Goal: Task Accomplishment & Management: Manage account settings

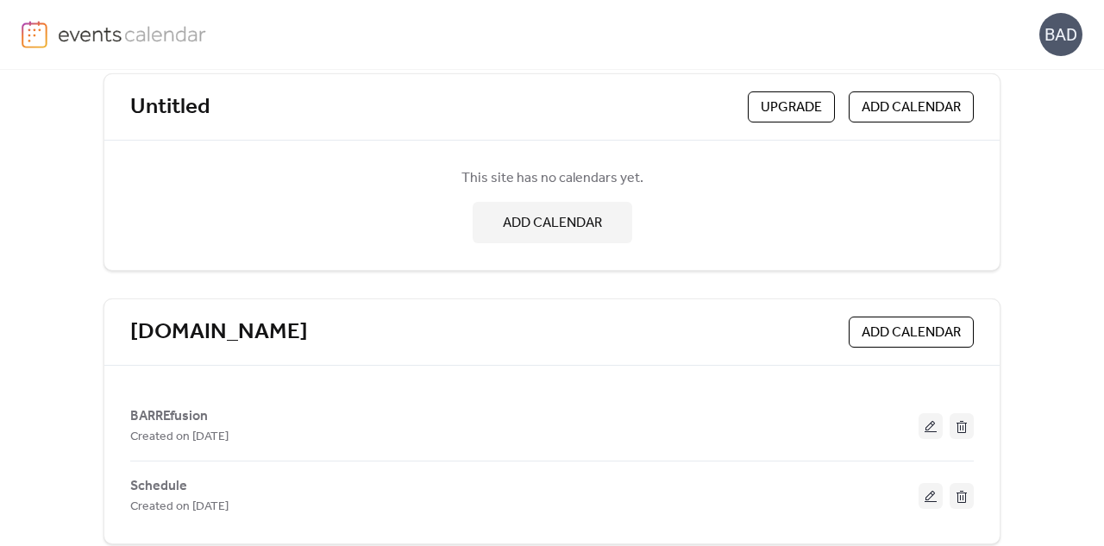
scroll to position [116, 0]
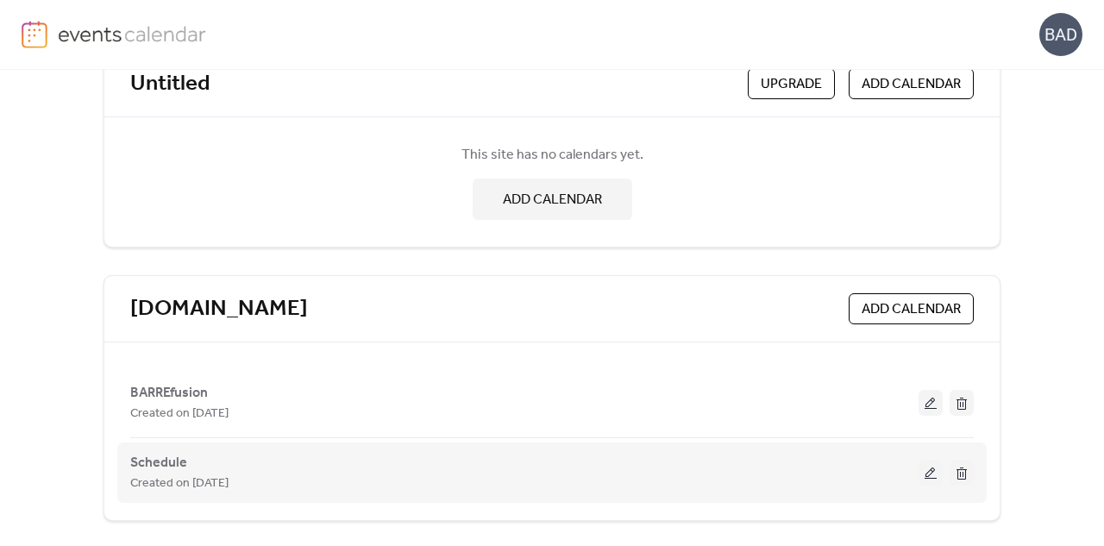
click at [925, 475] on button at bounding box center [931, 473] width 24 height 26
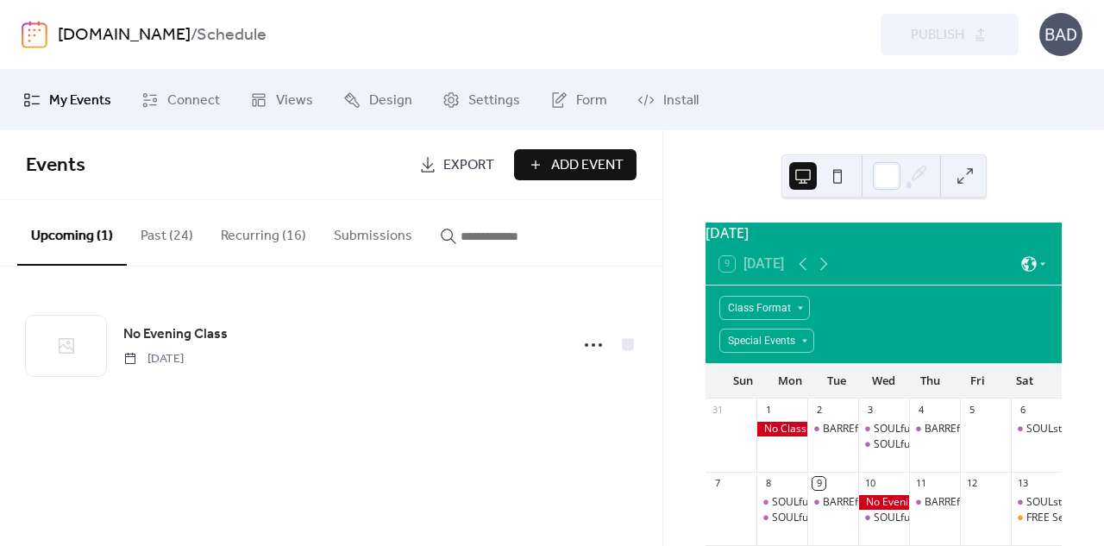
click at [262, 225] on button "Recurring (16)" at bounding box center [263, 232] width 113 height 64
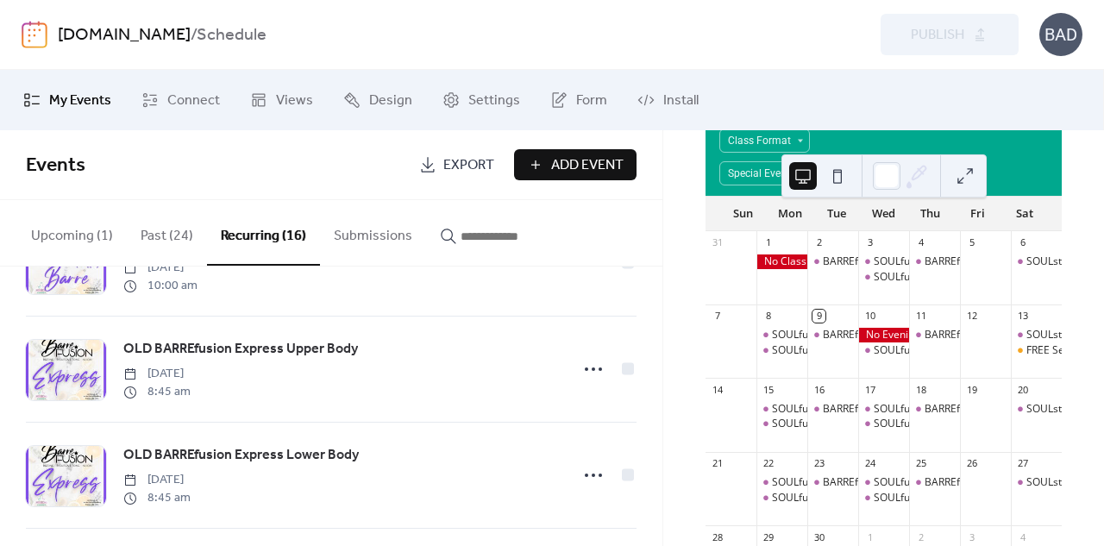
scroll to position [287, 0]
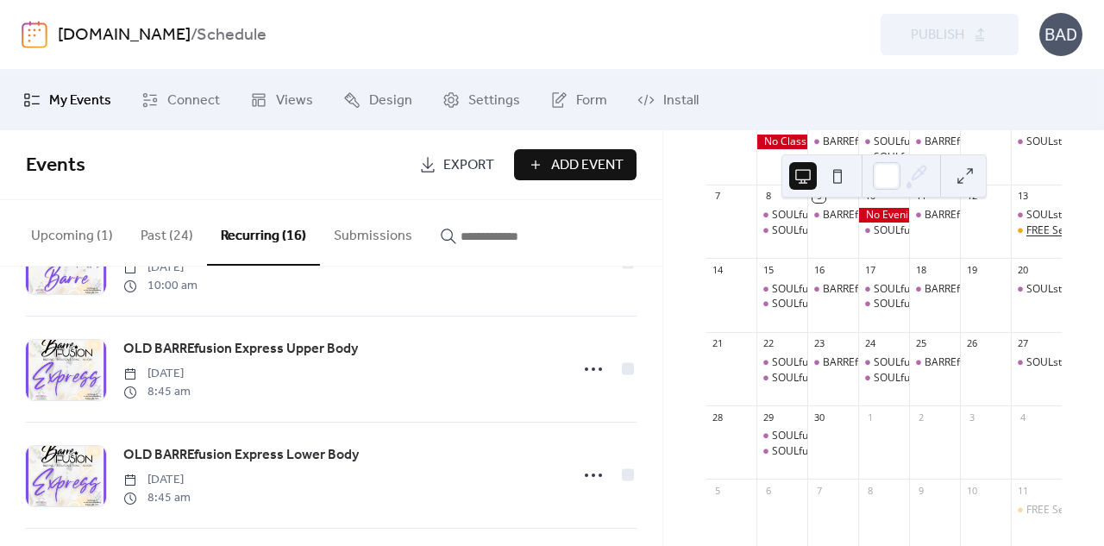
click at [1026, 237] on div "FREE Second [DATE] Seminar Series" at bounding box center [1112, 230] width 173 height 15
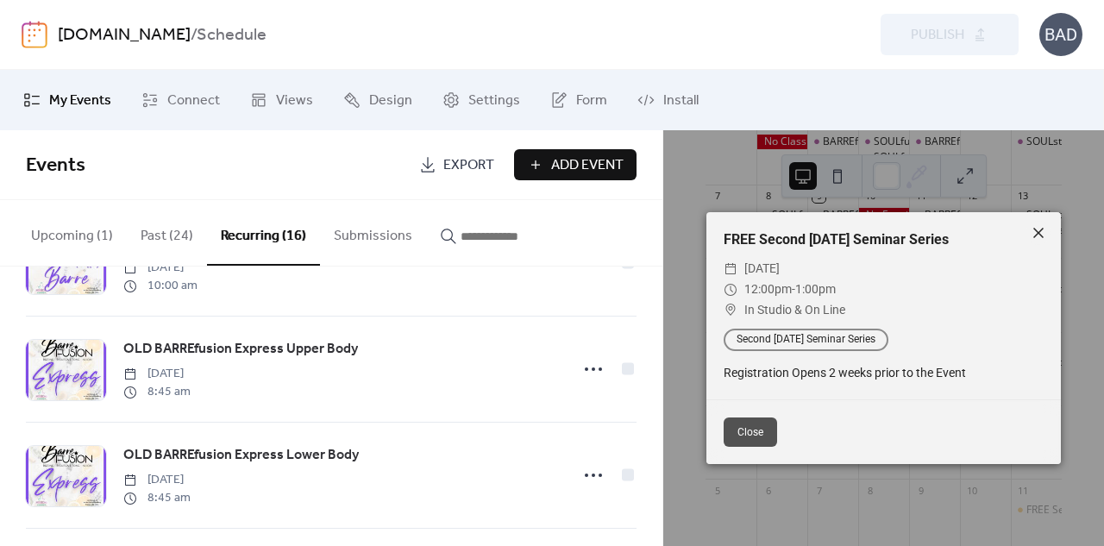
click at [1036, 232] on icon at bounding box center [1038, 233] width 21 height 21
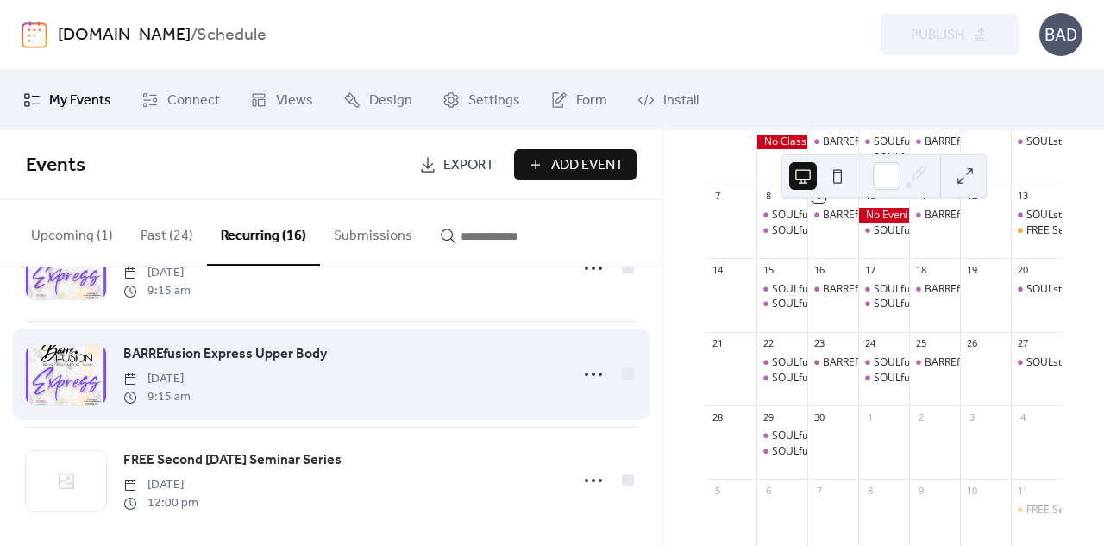
scroll to position [1472, 0]
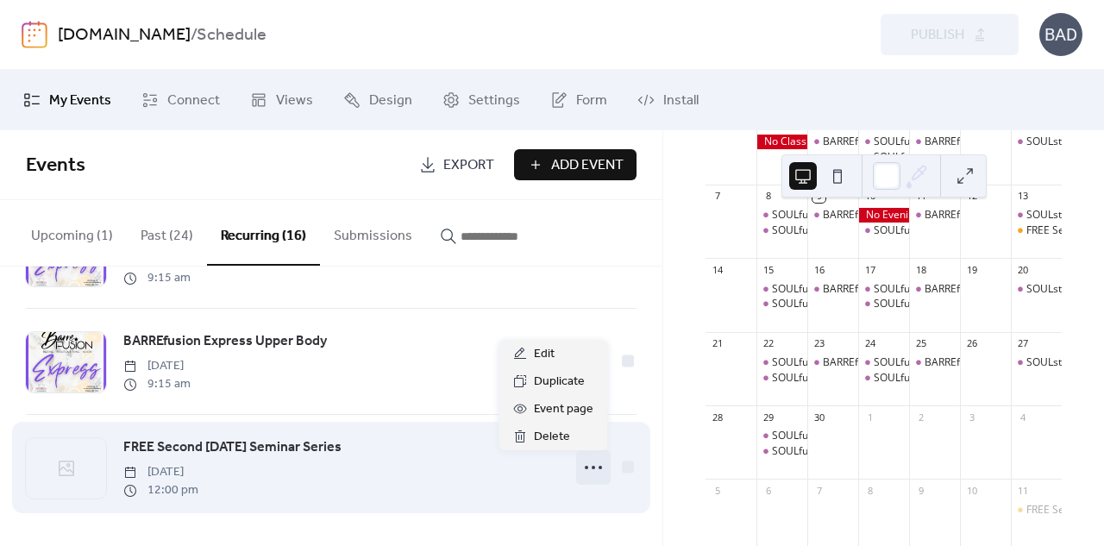
click at [586, 463] on icon at bounding box center [594, 468] width 28 height 28
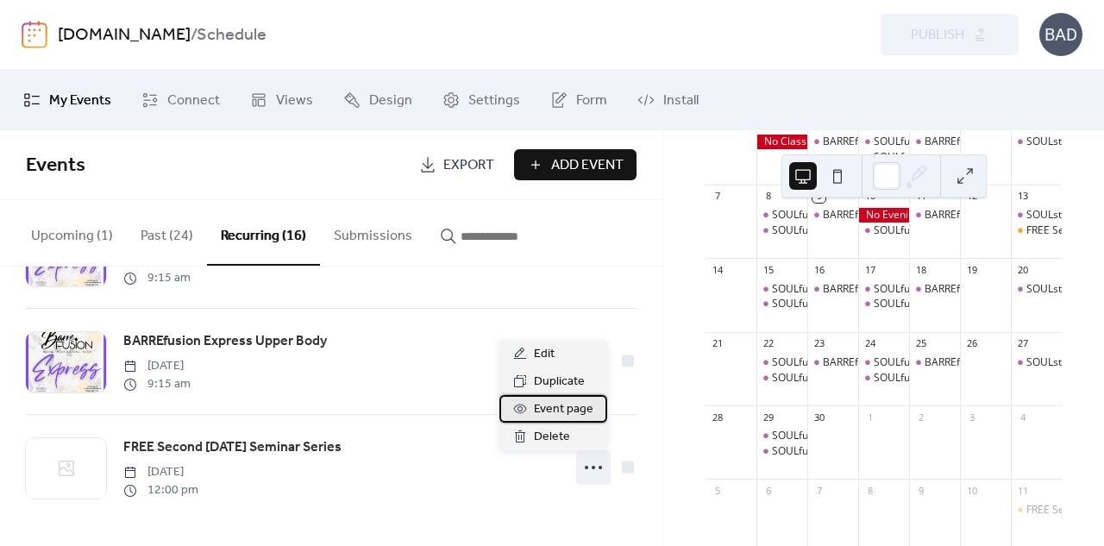
click at [555, 413] on span "Event page" at bounding box center [564, 409] width 60 height 21
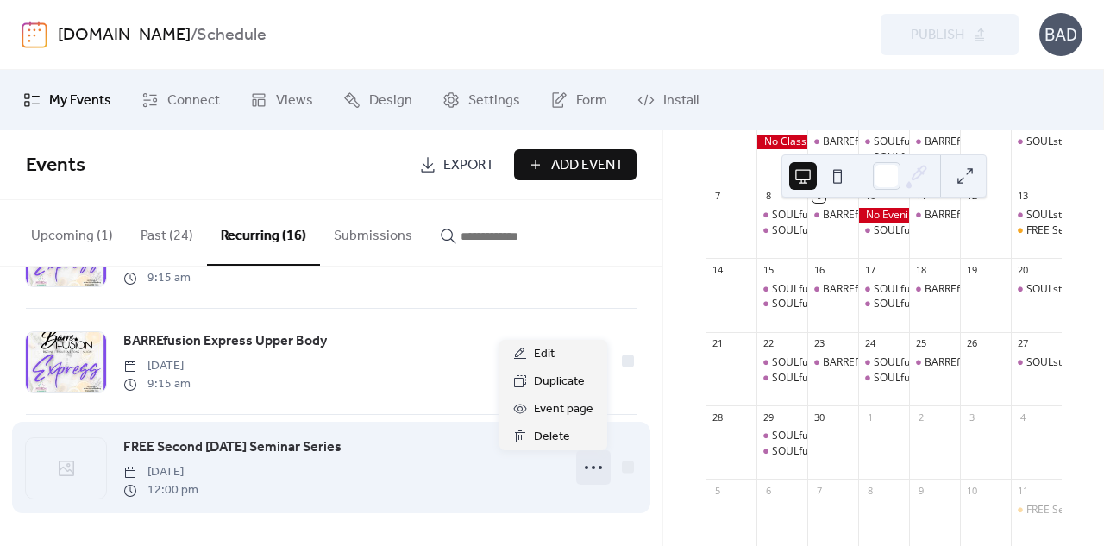
click at [590, 465] on icon at bounding box center [594, 468] width 28 height 28
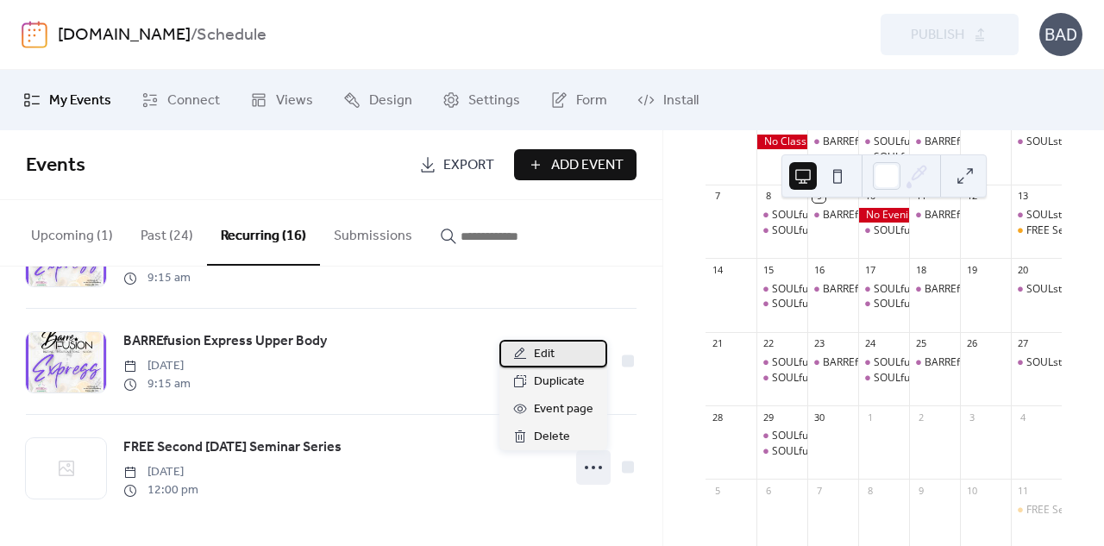
click at [552, 358] on span "Edit" at bounding box center [544, 354] width 21 height 21
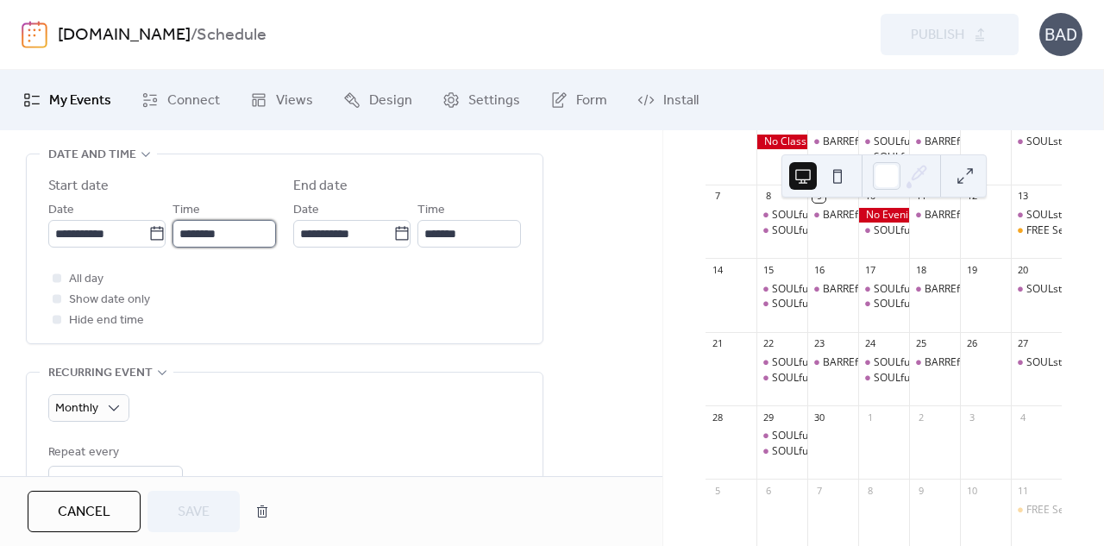
click at [235, 220] on input "********" at bounding box center [225, 234] width 104 height 28
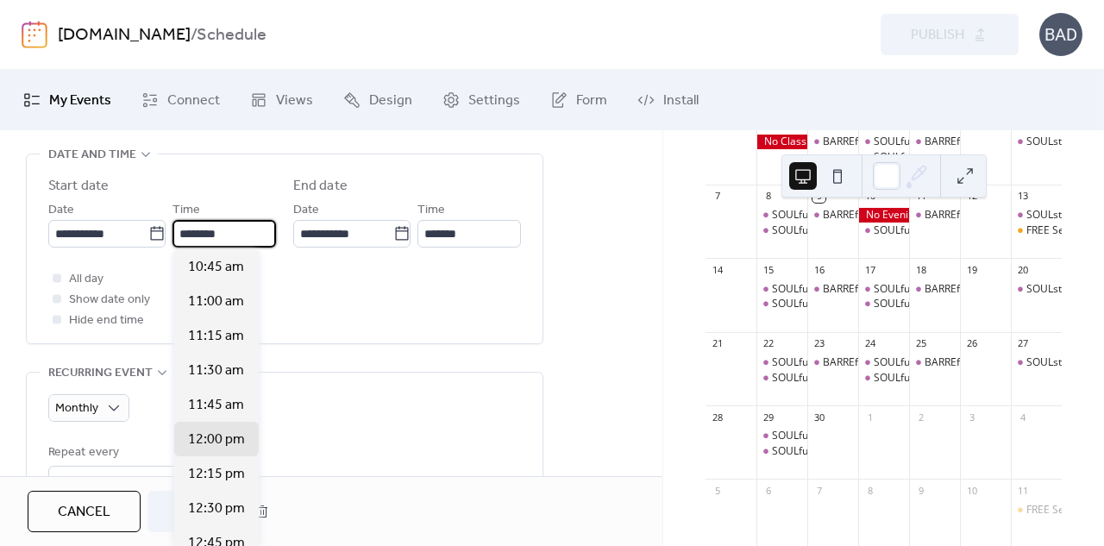
scroll to position [1368, 0]
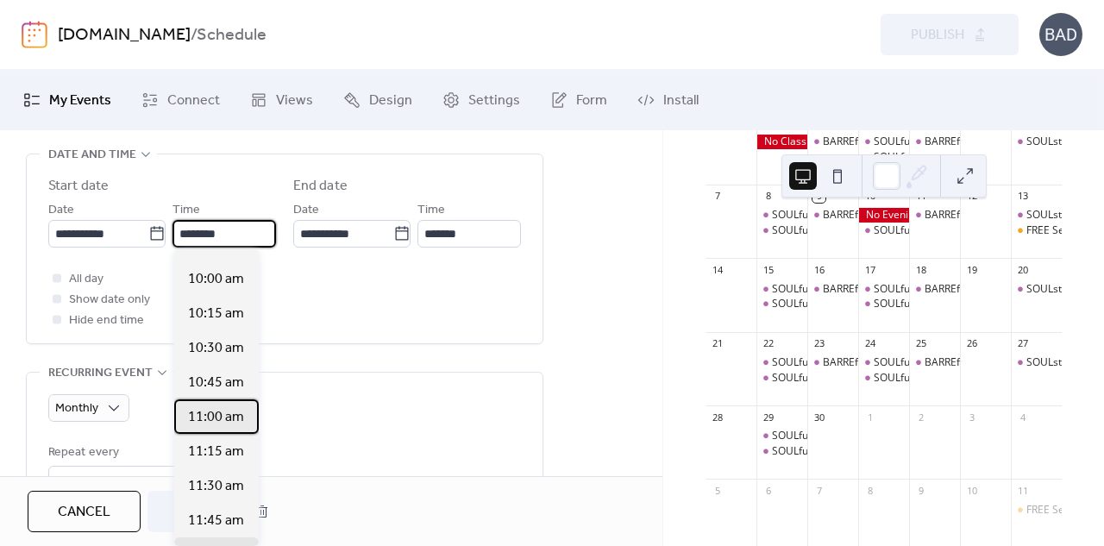
click at [236, 414] on span "11:00 am" at bounding box center [216, 417] width 56 height 21
type input "********"
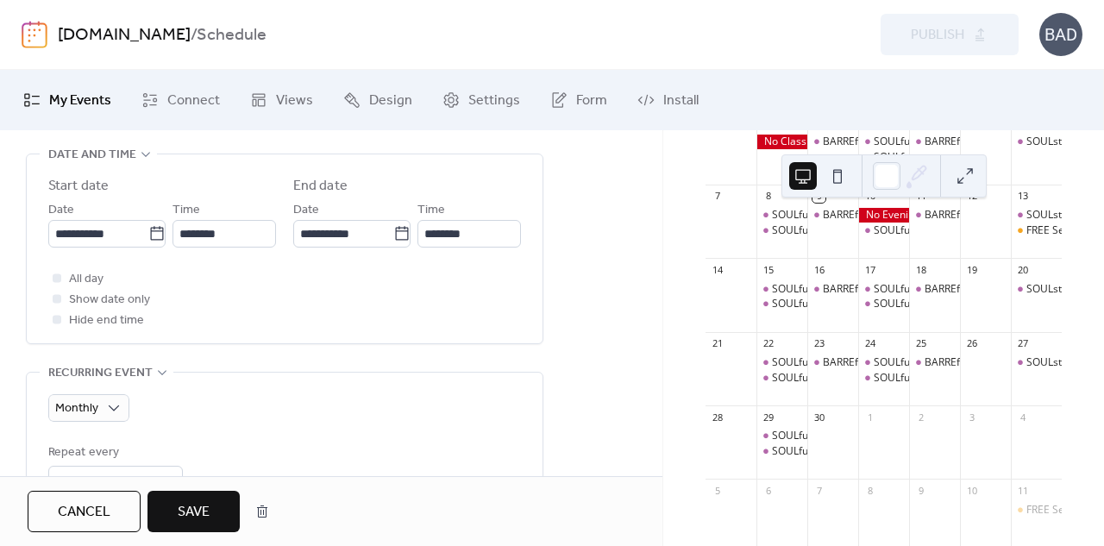
scroll to position [719, 0]
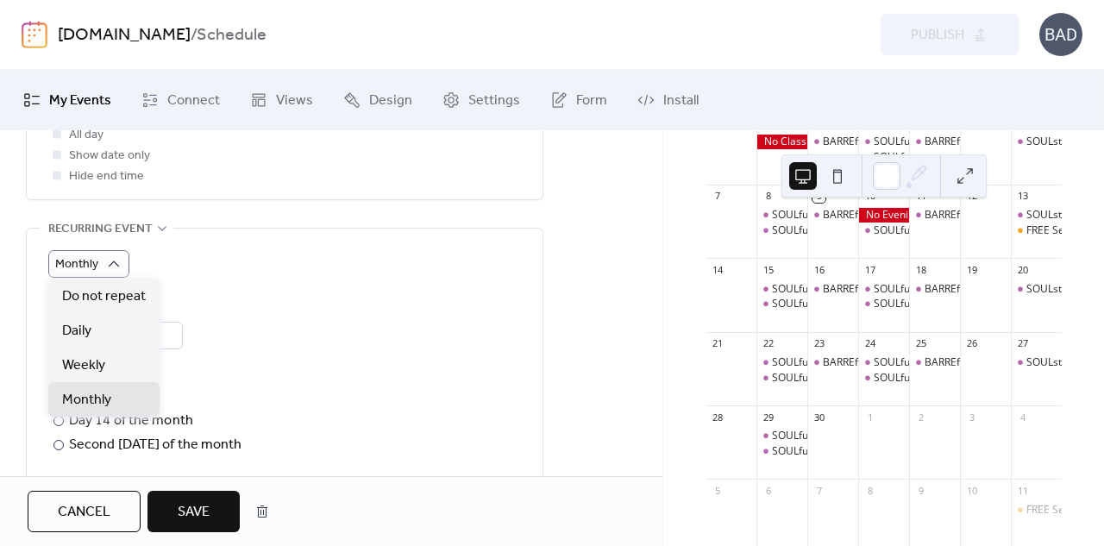
click at [305, 256] on div "Monthly" at bounding box center [284, 264] width 473 height 28
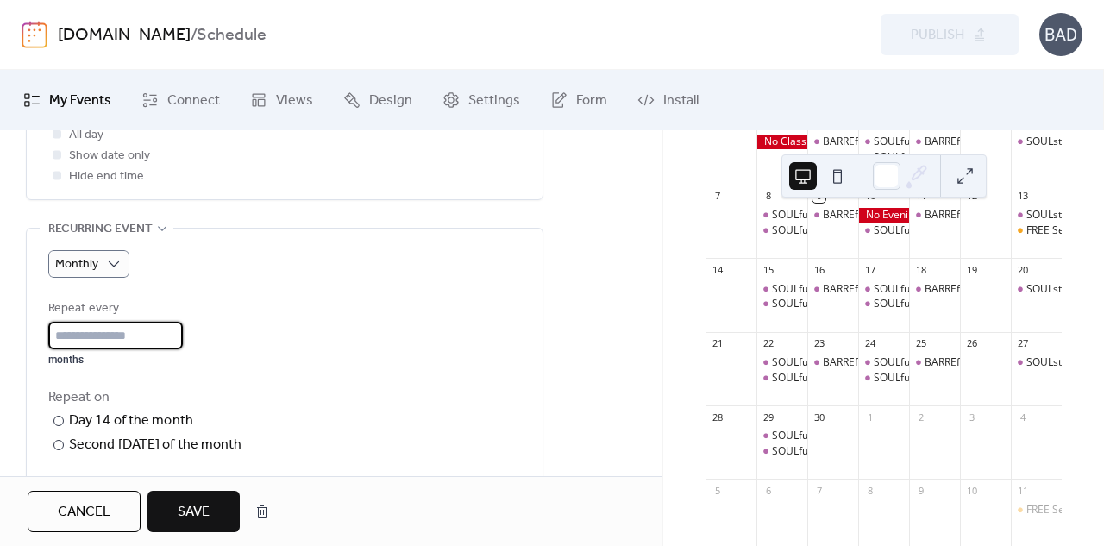
scroll to position [1, 0]
drag, startPoint x: 134, startPoint y: 323, endPoint x: 33, endPoint y: 340, distance: 102.2
click at [33, 340] on div "Monthly Repeat every * months Repeat on ​ Day 14 of the month ​ Second [DATE] o…" at bounding box center [285, 475] width 516 height 492
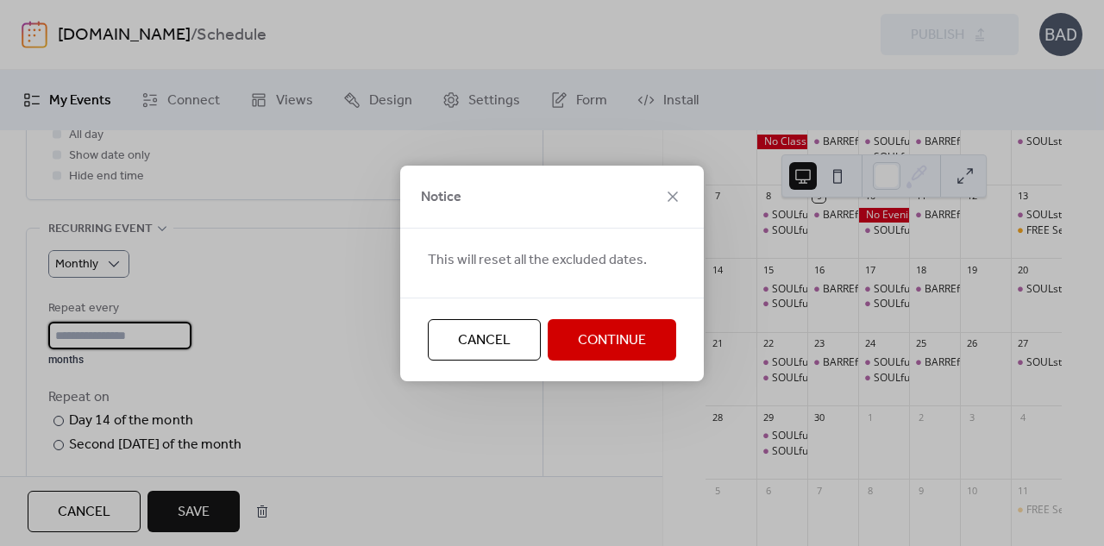
click at [597, 338] on span "Continue" at bounding box center [612, 340] width 68 height 21
type input "*"
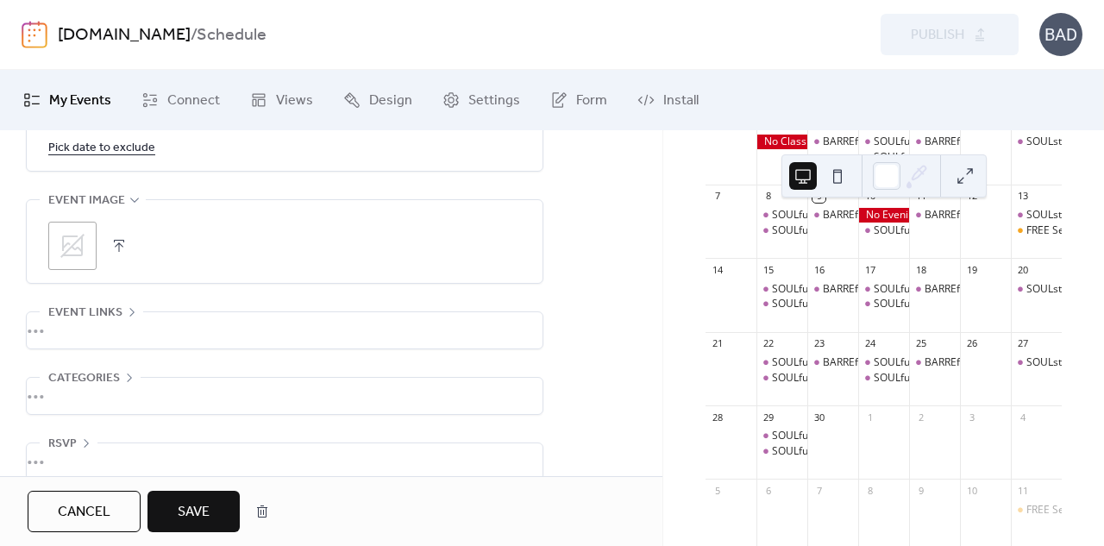
scroll to position [1208, 0]
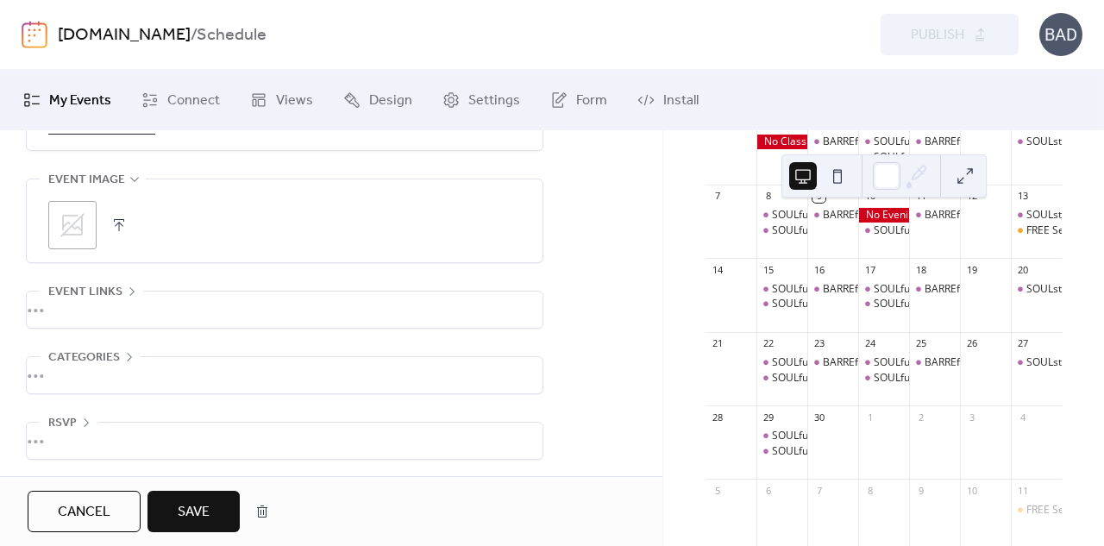
click at [60, 304] on div "•••" at bounding box center [285, 310] width 516 height 36
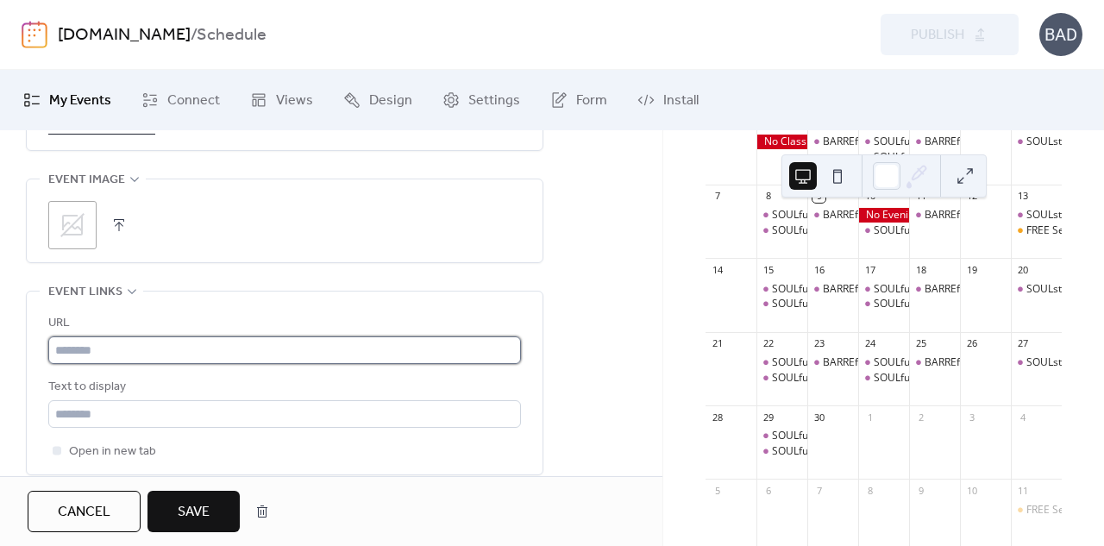
click at [132, 346] on input "text" at bounding box center [284, 350] width 473 height 28
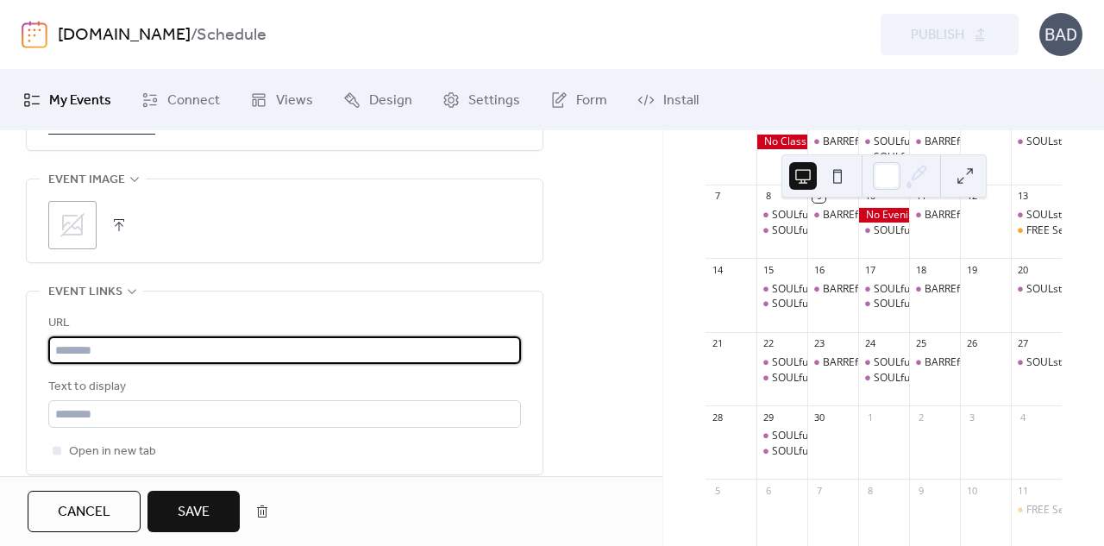
click at [122, 347] on input "text" at bounding box center [284, 350] width 473 height 28
paste input "**********"
type input "**********"
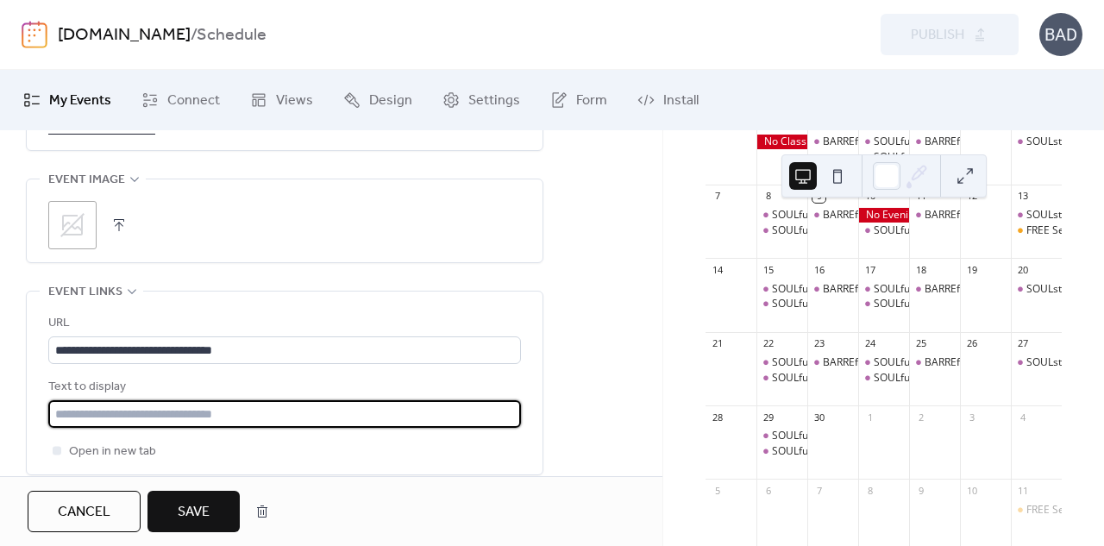
click at [162, 412] on input "text" at bounding box center [284, 414] width 473 height 28
type input "*"
type input "**********"
click at [55, 446] on div at bounding box center [57, 450] width 9 height 9
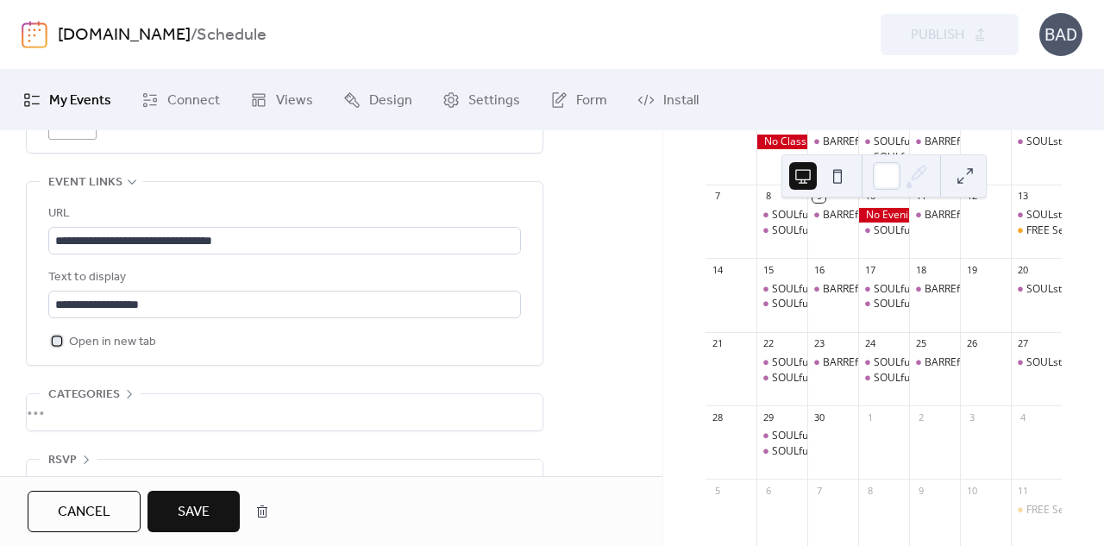
scroll to position [1353, 0]
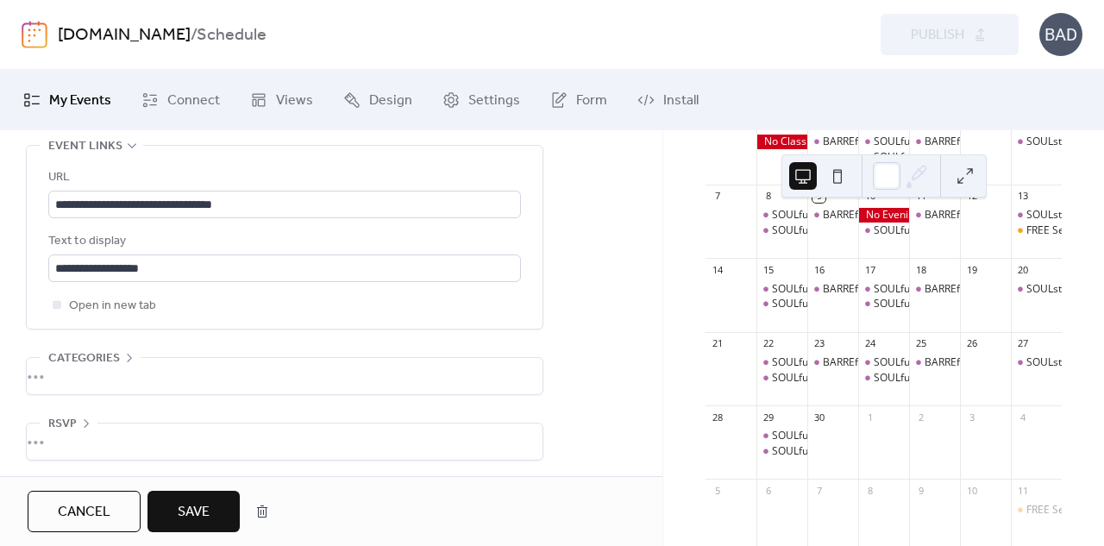
click at [198, 512] on span "Save" at bounding box center [194, 512] width 32 height 21
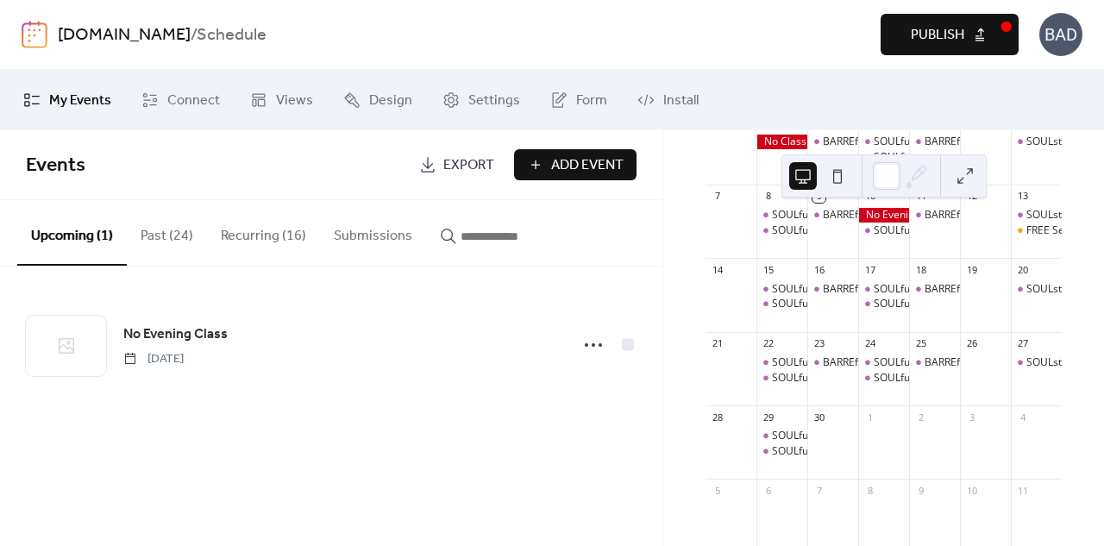
click at [268, 235] on button "Recurring (16)" at bounding box center [263, 232] width 113 height 64
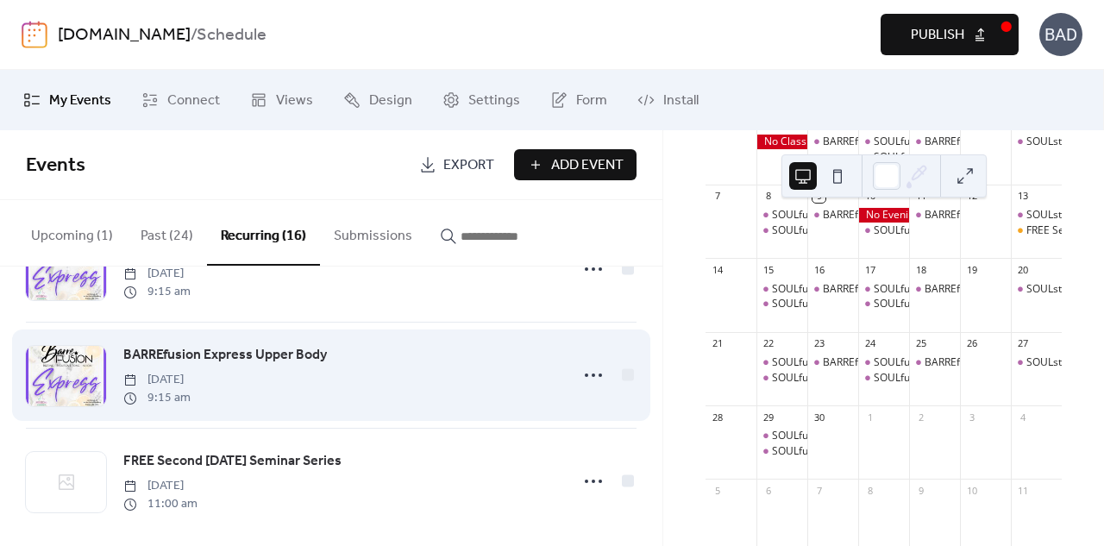
scroll to position [1472, 0]
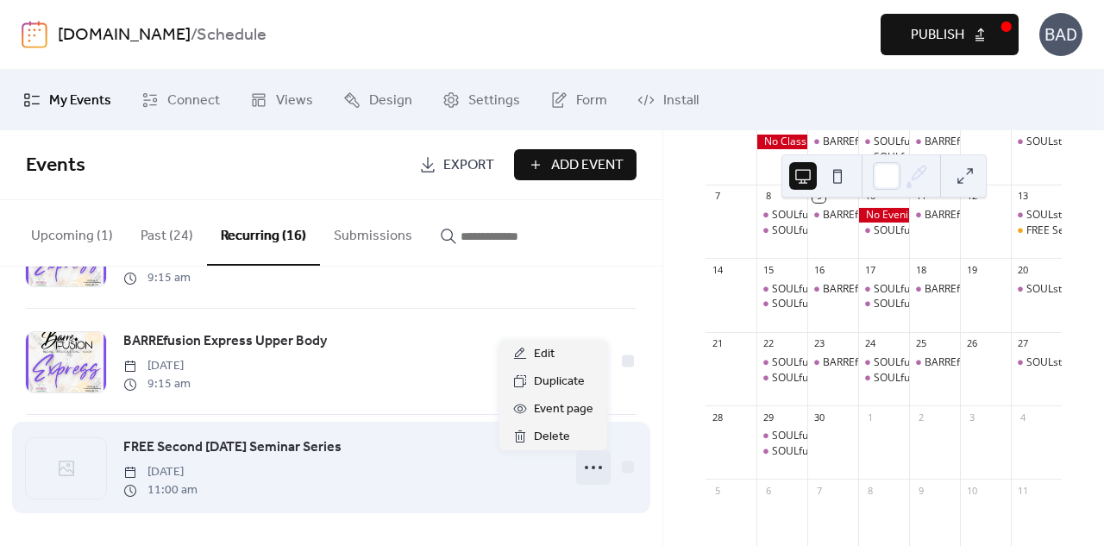
click at [593, 466] on icon at bounding box center [594, 468] width 28 height 28
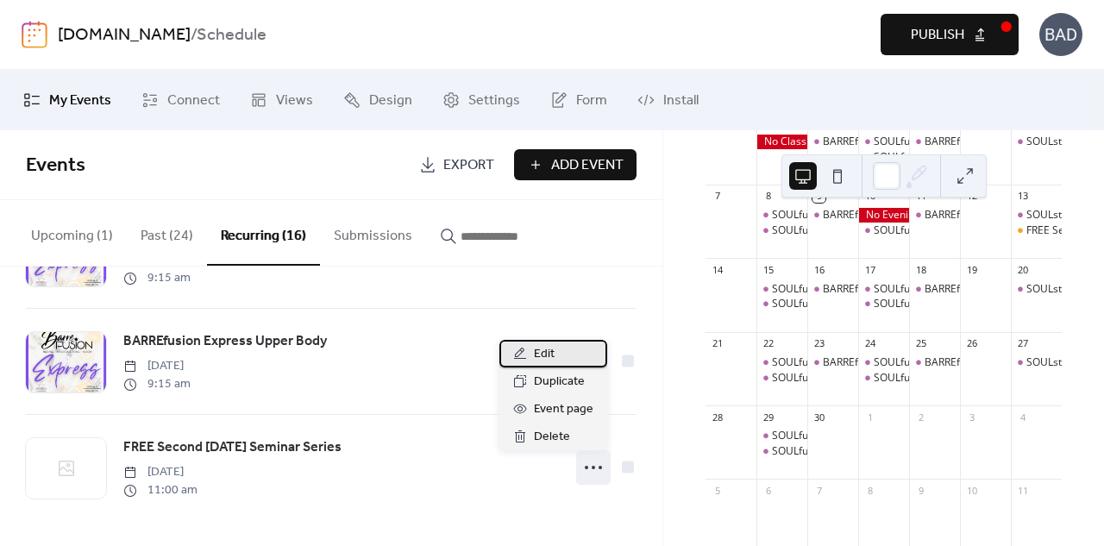
click at [538, 351] on span "Edit" at bounding box center [544, 354] width 21 height 21
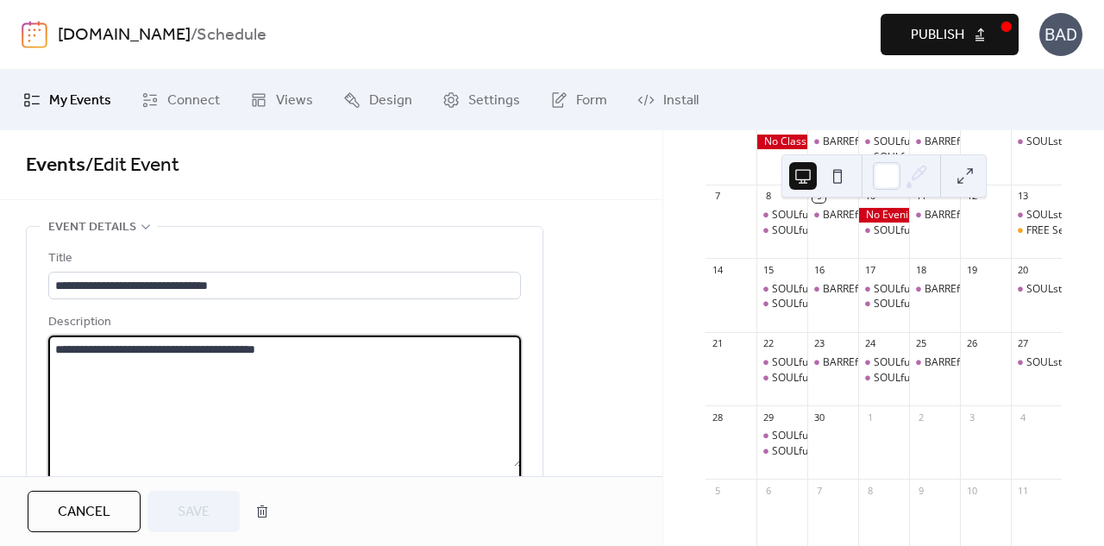
drag, startPoint x: 324, startPoint y: 356, endPoint x: 35, endPoint y: 346, distance: 290.0
click at [35, 346] on div "**********" at bounding box center [285, 463] width 516 height 473
paste textarea "**********"
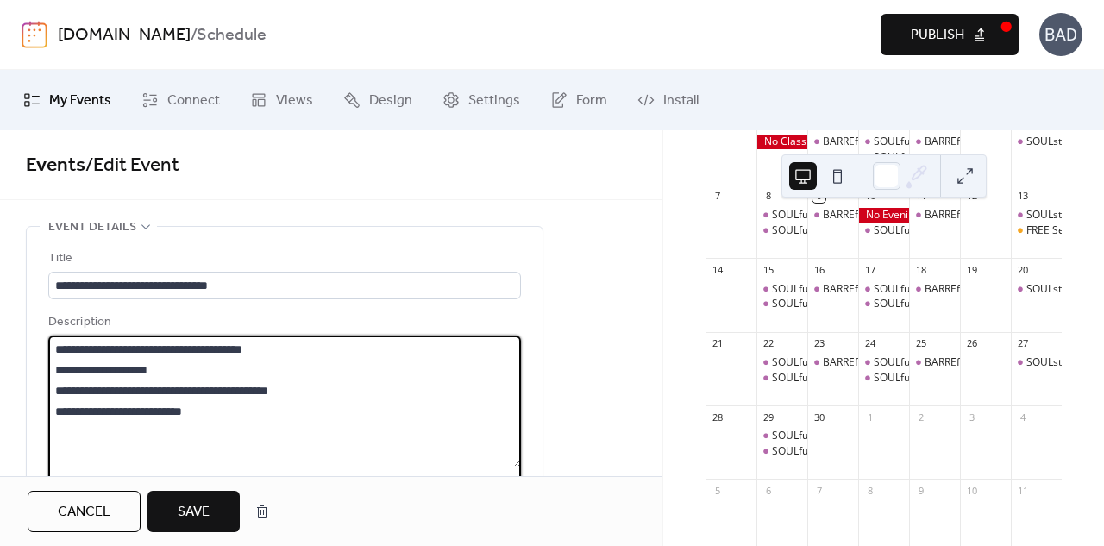
drag, startPoint x: 238, startPoint y: 411, endPoint x: 15, endPoint y: 417, distance: 223.5
type textarea "**********"
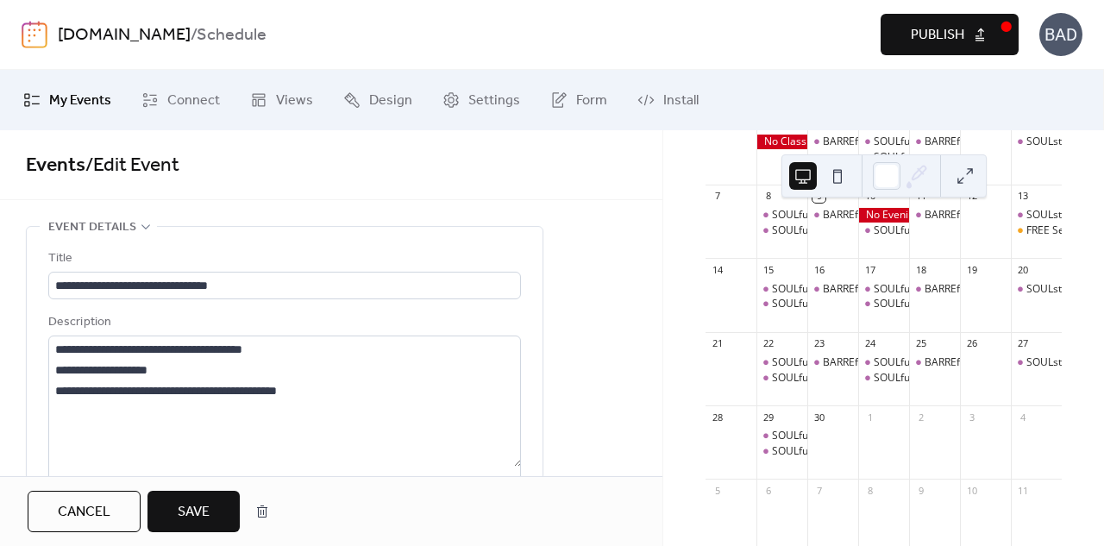
click at [202, 503] on span "Save" at bounding box center [194, 512] width 32 height 21
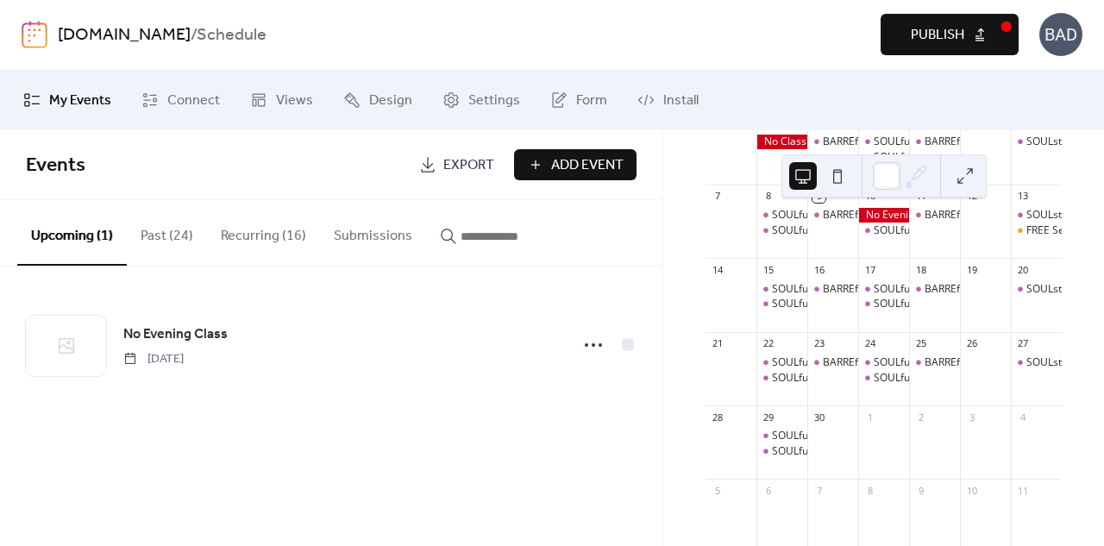
click at [923, 37] on span "Publish" at bounding box center [937, 35] width 53 height 21
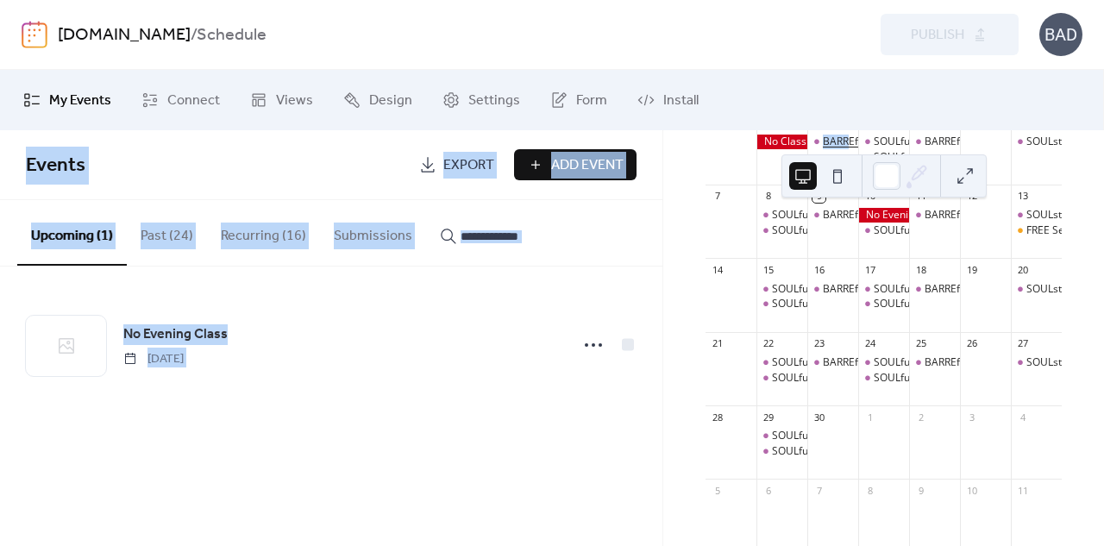
drag, startPoint x: 879, startPoint y: 116, endPoint x: 848, endPoint y: 153, distance: 47.7
click at [850, 153] on div "My Events Connect Views Design Settings Form Install My Events Events Export Ad…" at bounding box center [552, 308] width 1104 height 476
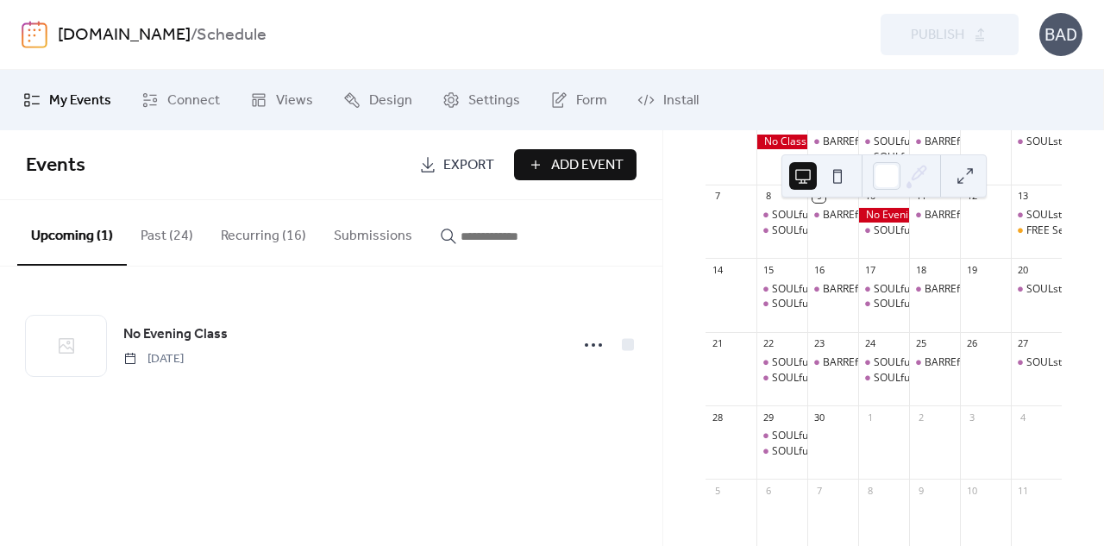
click at [788, 53] on div "Preview Publish" at bounding box center [799, 34] width 440 height 41
